Goal: Find specific page/section: Find specific page/section

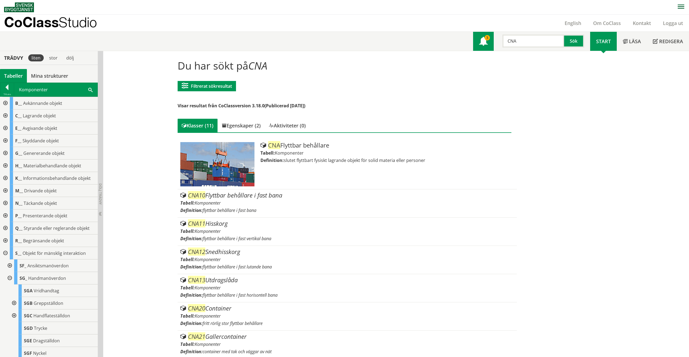
drag, startPoint x: 523, startPoint y: 42, endPoint x: 485, endPoint y: 40, distance: 38.4
click at [485, 40] on div "Meny 3 CNA Sök" at bounding box center [531, 41] width 117 height 19
type input "LF"
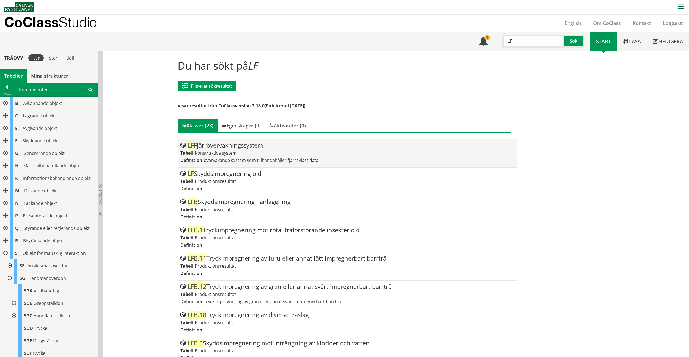
click at [241, 154] on div "Tabell: Konstruktiva system" at bounding box center [347, 153] width 334 height 6
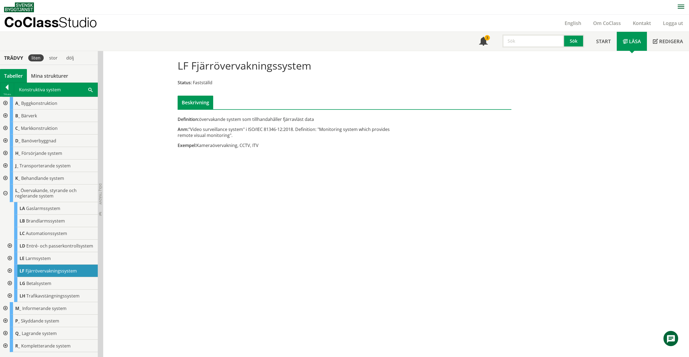
click at [11, 269] on div at bounding box center [9, 271] width 10 height 12
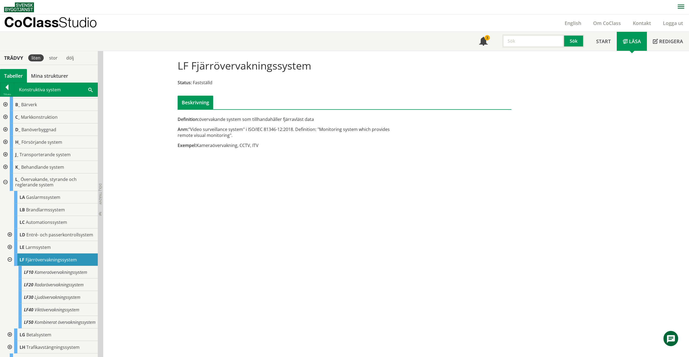
scroll to position [21, 0]
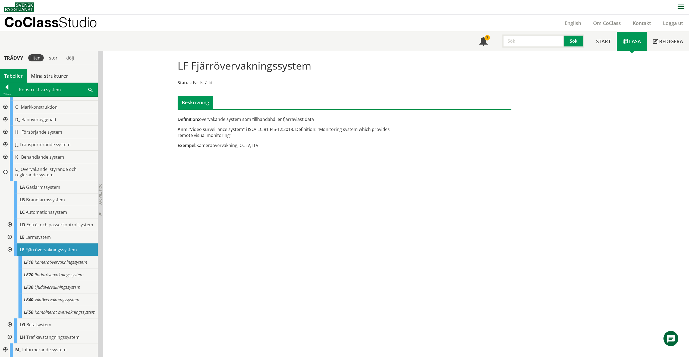
click at [532, 45] on input "text" at bounding box center [533, 40] width 62 height 13
type input "CMA"
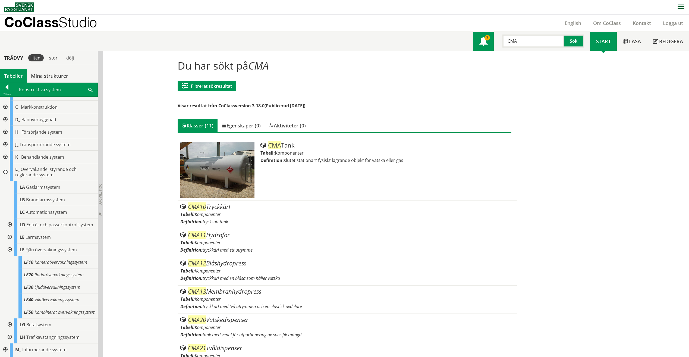
drag, startPoint x: 534, startPoint y: 40, endPoint x: 479, endPoint y: 45, distance: 55.4
click at [479, 45] on div "Meny 3 CMA Sök" at bounding box center [531, 41] width 117 height 19
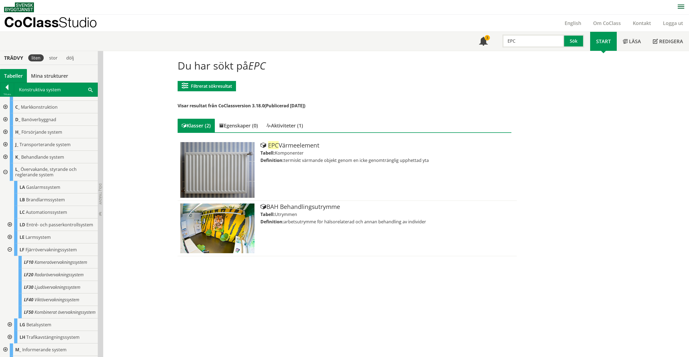
drag, startPoint x: 517, startPoint y: 37, endPoint x: 505, endPoint y: 45, distance: 14.0
click at [498, 39] on div "EPC Sök" at bounding box center [542, 40] width 96 height 16
type input "EBG"
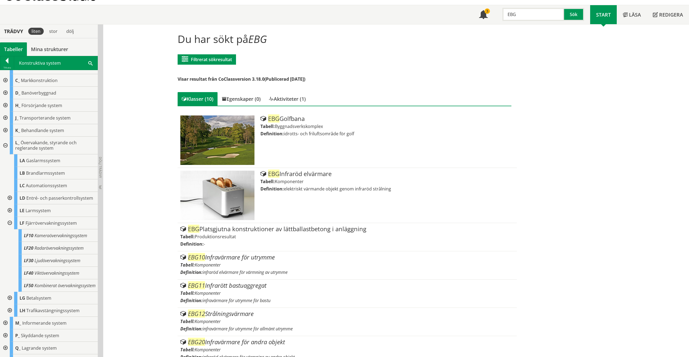
scroll to position [27, 0]
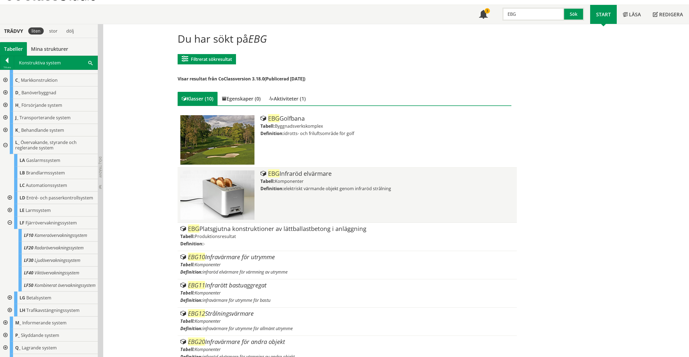
click at [291, 175] on div "EBG Infraröd elvärmare" at bounding box center [387, 173] width 254 height 7
click at [347, 206] on div "EBG Infraröd elvärmare Tabell: Komponenter Definition: elektriskt värmande obje…" at bounding box center [387, 194] width 254 height 49
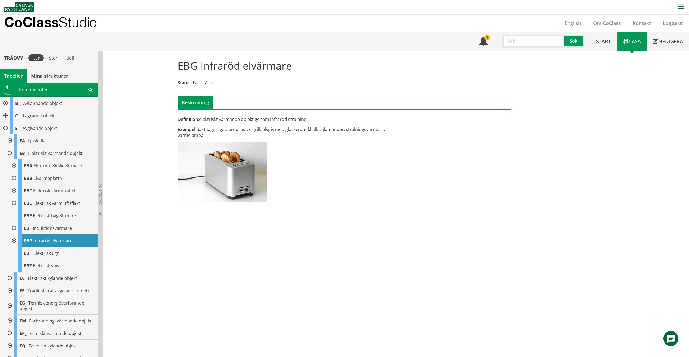
click at [540, 43] on input "text" at bounding box center [533, 40] width 62 height 13
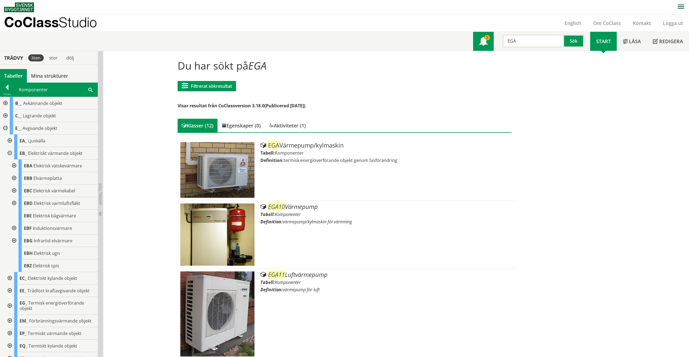
drag, startPoint x: 524, startPoint y: 39, endPoint x: 489, endPoint y: 39, distance: 34.2
click at [487, 39] on div "Meny 3 EGA Sök" at bounding box center [531, 41] width 117 height 19
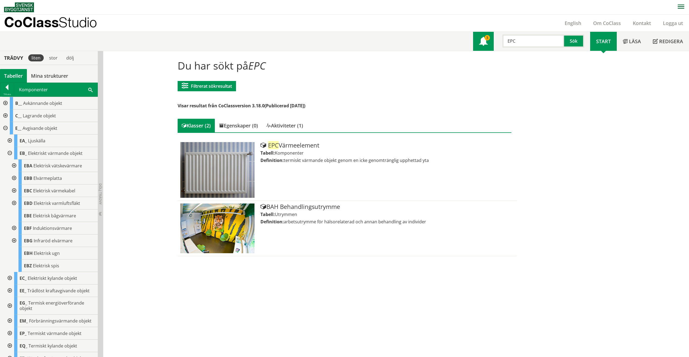
drag, startPoint x: 529, startPoint y: 44, endPoint x: 482, endPoint y: 41, distance: 47.1
click at [482, 40] on div "Meny 3 EPC Sök" at bounding box center [531, 41] width 117 height 19
type input "EBC"
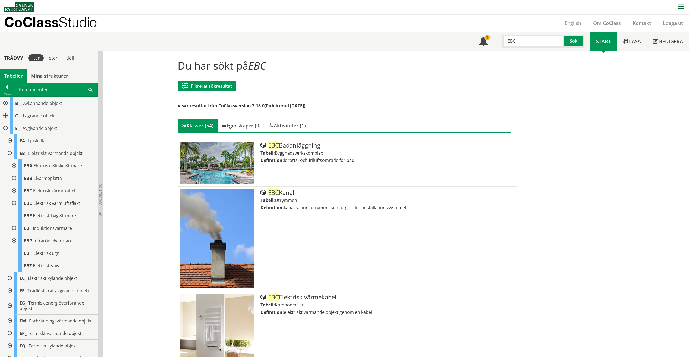
click at [551, 37] on input "EBC" at bounding box center [533, 40] width 62 height 13
drag, startPoint x: 486, startPoint y: 43, endPoint x: 482, endPoint y: 43, distance: 4.9
click at [482, 43] on div "Meny 3 EBC Sök" at bounding box center [531, 41] width 117 height 19
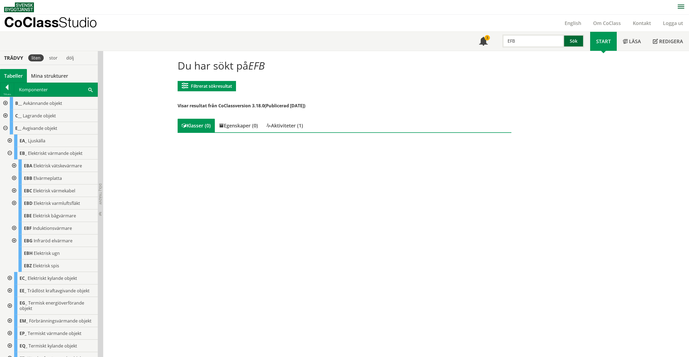
click at [576, 38] on button "Sök" at bounding box center [574, 40] width 20 height 13
click at [538, 43] on input "EFB" at bounding box center [533, 40] width 62 height 13
click at [561, 30] on div "English" at bounding box center [573, 23] width 29 height 17
click at [549, 40] on input "EFB20" at bounding box center [533, 40] width 62 height 13
type input "E"
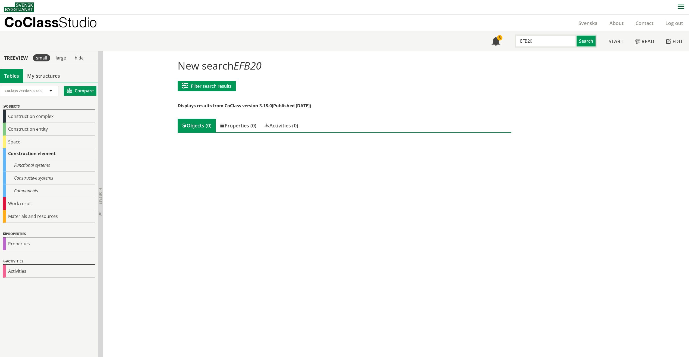
drag, startPoint x: 535, startPoint y: 42, endPoint x: 513, endPoint y: 41, distance: 21.7
click at [513, 41] on div "EFB20" at bounding box center [543, 40] width 62 height 13
type input "Värmebatteri"
click at [548, 46] on input "Värmebatteri" at bounding box center [546, 40] width 62 height 13
click at [521, 43] on input "Värmebatteri" at bounding box center [546, 40] width 62 height 13
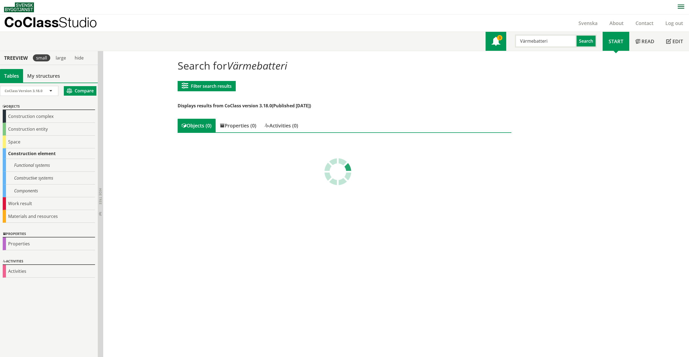
drag, startPoint x: 554, startPoint y: 40, endPoint x: 492, endPoint y: 42, distance: 61.7
click at [492, 42] on div "Menu 3 Värmebatteri Search" at bounding box center [544, 41] width 117 height 19
type input "värmebatteri"
drag, startPoint x: 570, startPoint y: 35, endPoint x: 502, endPoint y: 27, distance: 68.4
click at [504, 28] on header "CoClass Studio Svenska About Contact Log out Menu 3 värmebatteri Search" at bounding box center [344, 33] width 689 height 36
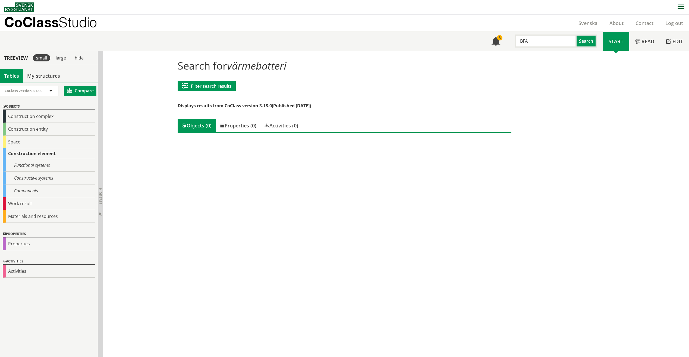
type input "BFA"
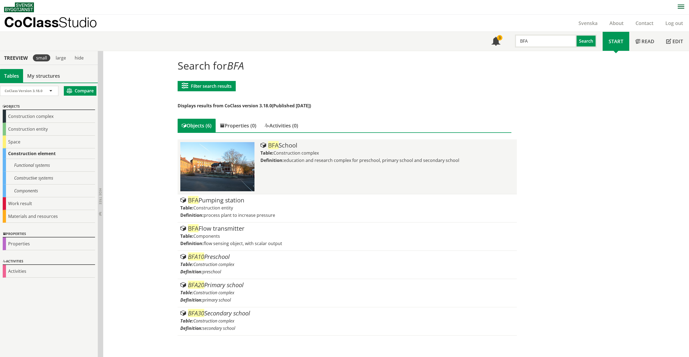
scroll to position [0, 0]
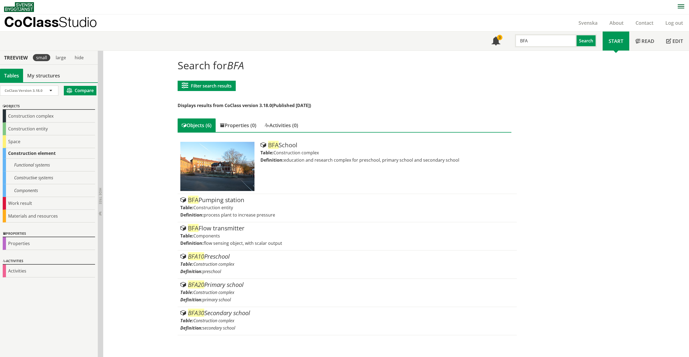
click at [592, 17] on div "Svenska" at bounding box center [588, 22] width 31 height 17
click at [589, 21] on link "Svenska" at bounding box center [588, 23] width 31 height 7
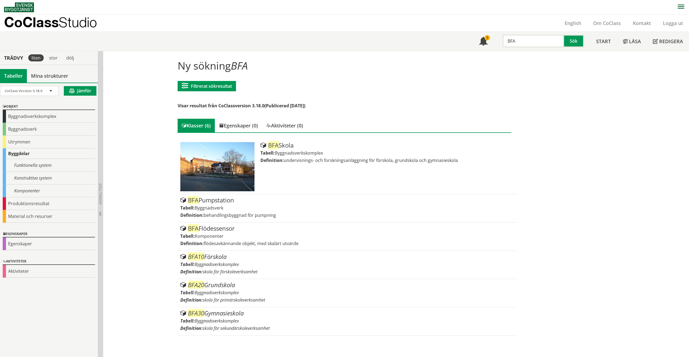
scroll to position [0, 0]
drag, startPoint x: 535, startPoint y: 42, endPoint x: 505, endPoint y: 40, distance: 29.6
click at [506, 41] on input "BFA" at bounding box center [533, 40] width 62 height 13
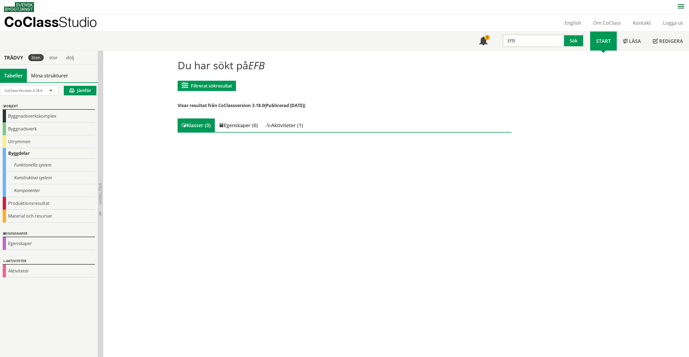
drag, startPoint x: 503, startPoint y: 37, endPoint x: 495, endPoint y: 37, distance: 8.1
click at [495, 37] on div "EFB Sök" at bounding box center [542, 40] width 96 height 16
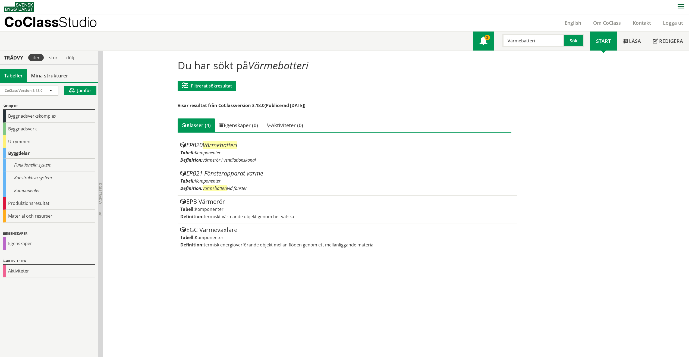
drag, startPoint x: 549, startPoint y: 42, endPoint x: 488, endPoint y: 37, distance: 61.1
click at [483, 39] on div "Meny 3 Värmebatteri Sök" at bounding box center [531, 41] width 117 height 19
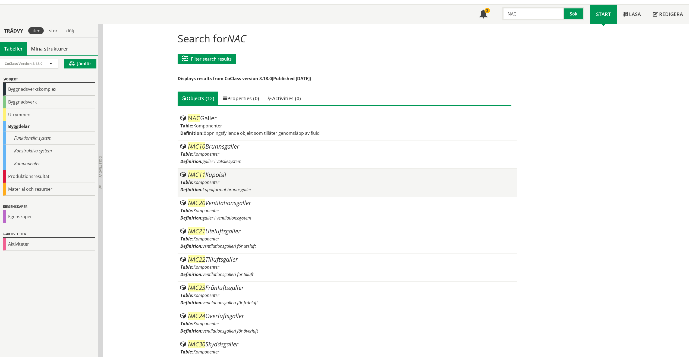
scroll to position [27, 0]
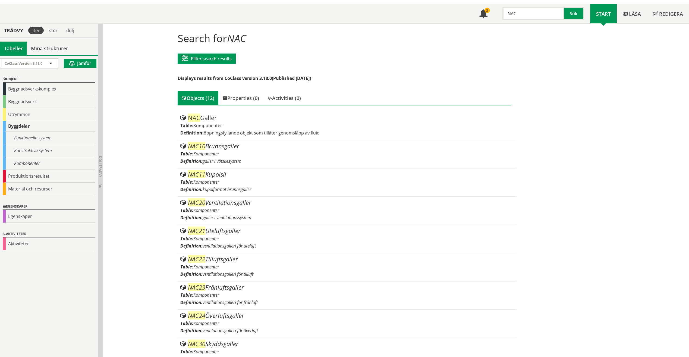
drag, startPoint x: 502, startPoint y: 15, endPoint x: 495, endPoint y: 15, distance: 7.3
click at [495, 15] on div "NAC Sök" at bounding box center [542, 12] width 96 height 16
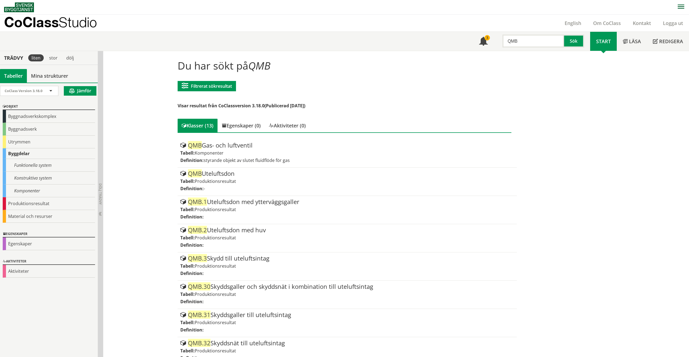
drag, startPoint x: 543, startPoint y: 42, endPoint x: 510, endPoint y: 43, distance: 32.9
click at [508, 41] on input "QMB" at bounding box center [533, 40] width 62 height 13
click at [514, 44] on input "QMB" at bounding box center [533, 40] width 62 height 13
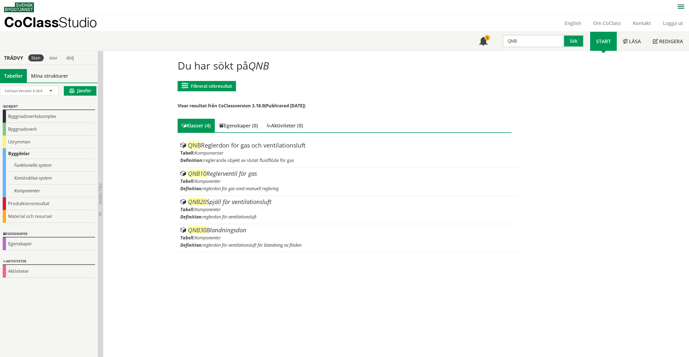
drag, startPoint x: 524, startPoint y: 41, endPoint x: 467, endPoint y: 39, distance: 57.1
click at [467, 39] on div "Meny 3 QNB Sök Start Läsa" at bounding box center [346, 41] width 685 height 19
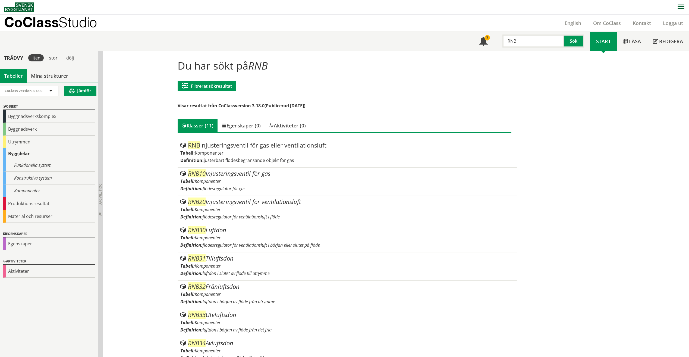
drag, startPoint x: 532, startPoint y: 46, endPoint x: 495, endPoint y: 42, distance: 37.2
click at [497, 43] on div "RNB Sök" at bounding box center [542, 40] width 96 height 16
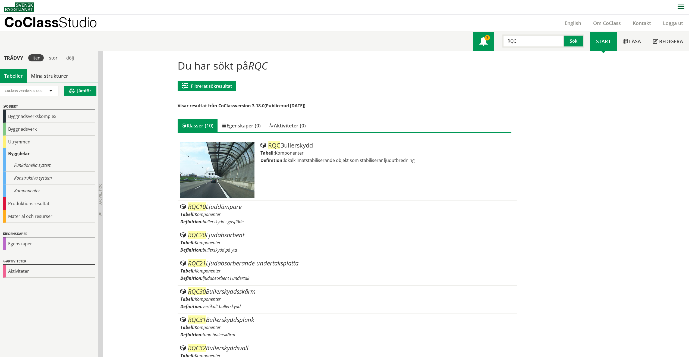
drag, startPoint x: 485, startPoint y: 37, endPoint x: 492, endPoint y: 39, distance: 7.1
click at [486, 38] on div "Meny 3 RQC Sök" at bounding box center [531, 41] width 117 height 19
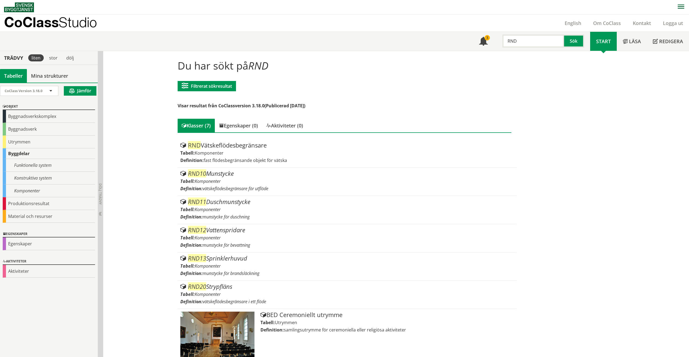
drag, startPoint x: 535, startPoint y: 43, endPoint x: 496, endPoint y: 40, distance: 39.0
click at [496, 39] on div "RND Sök" at bounding box center [542, 40] width 96 height 16
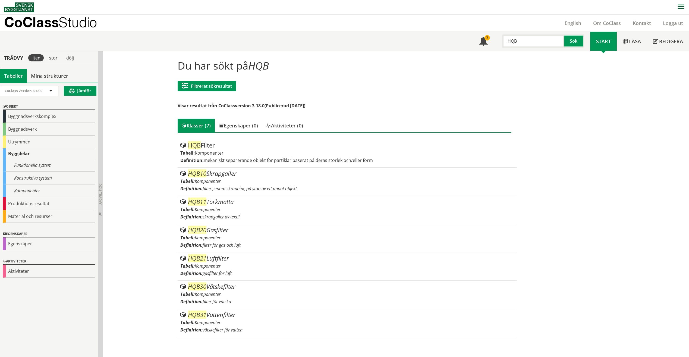
drag, startPoint x: 525, startPoint y: 44, endPoint x: 497, endPoint y: 45, distance: 28.5
click at [497, 45] on div "HQB Sök" at bounding box center [542, 40] width 96 height 16
type input "QMA"
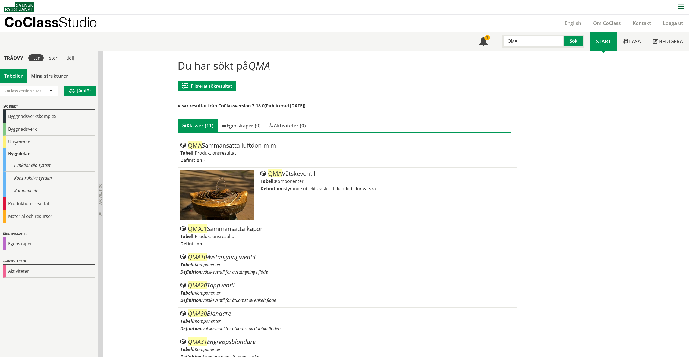
drag, startPoint x: 557, startPoint y: 37, endPoint x: 509, endPoint y: 39, distance: 48.6
click at [509, 39] on input "QMA" at bounding box center [533, 40] width 62 height 13
type input "*"
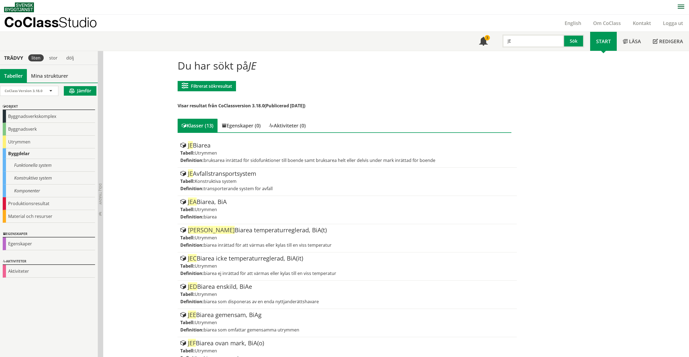
drag, startPoint x: 518, startPoint y: 40, endPoint x: 504, endPoint y: 35, distance: 14.9
click at [504, 35] on input "JE" at bounding box center [533, 40] width 62 height 13
type input "UCD"
